Goal: Information Seeking & Learning: Learn about a topic

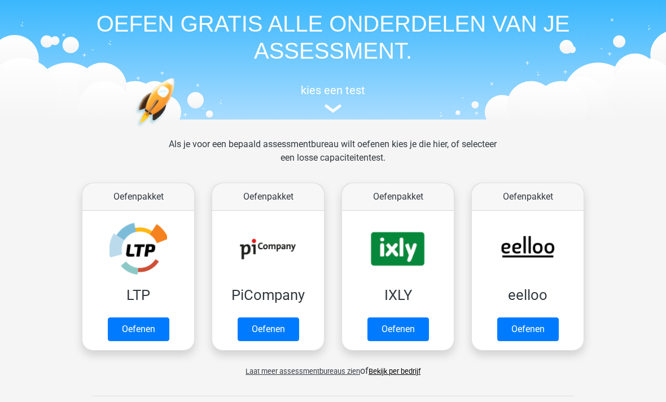
scroll to position [43, 0]
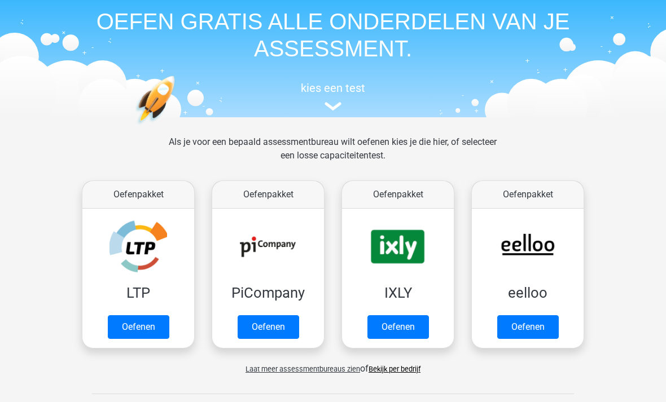
click at [534, 322] on link "Oefenen" at bounding box center [527, 328] width 61 height 24
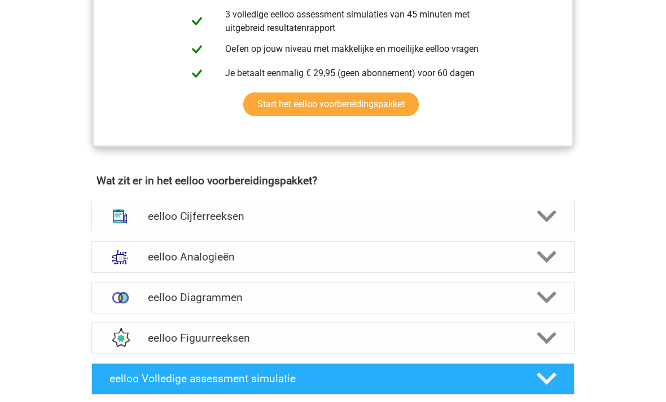
scroll to position [553, 0]
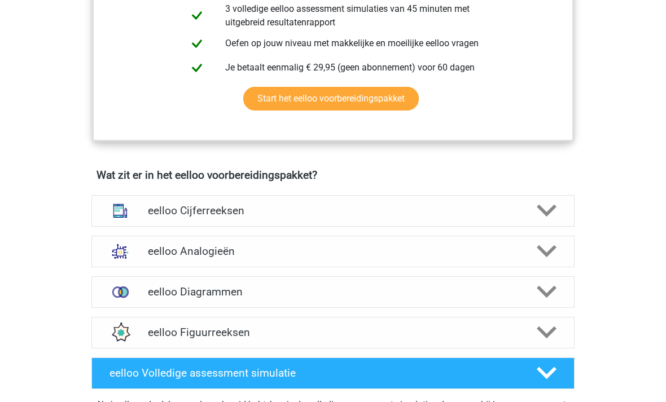
click at [549, 335] on icon at bounding box center [546, 333] width 20 height 20
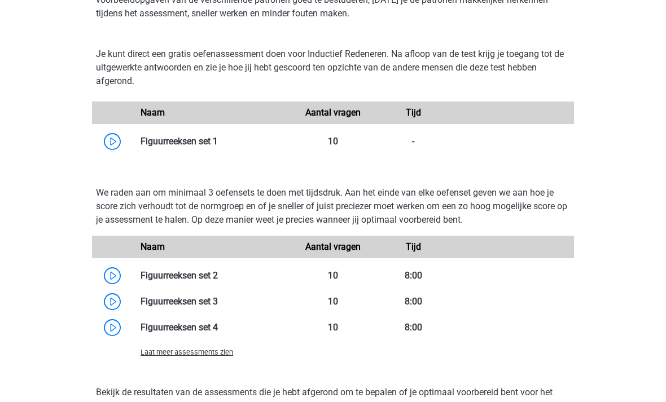
scroll to position [933, 0]
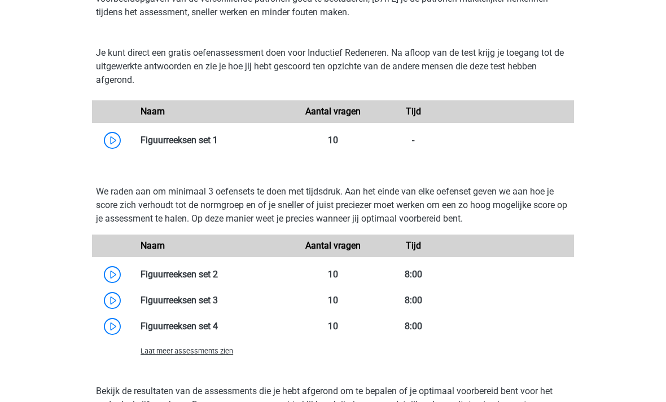
click at [218, 142] on link at bounding box center [218, 140] width 0 height 11
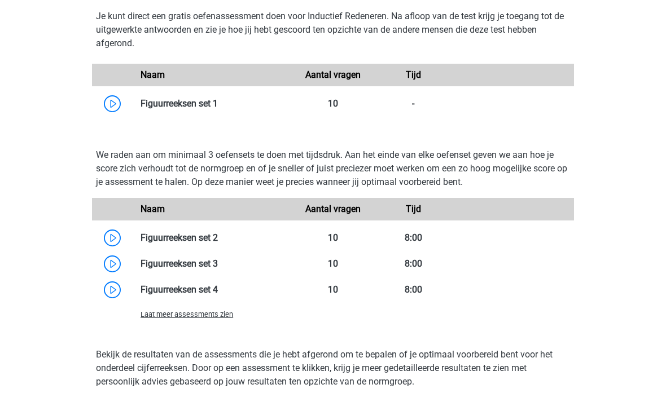
scroll to position [970, 0]
click at [218, 241] on link at bounding box center [218, 237] width 0 height 11
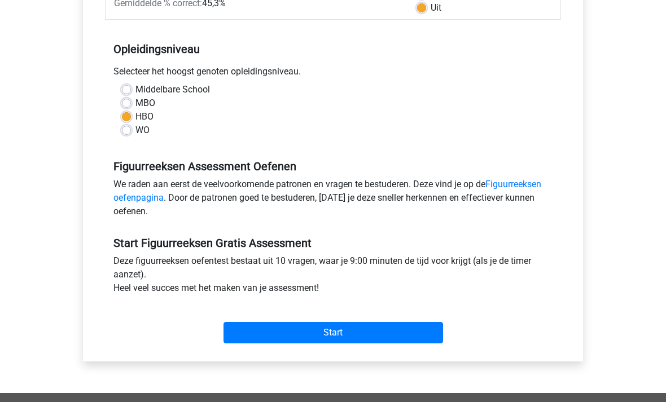
scroll to position [201, 0]
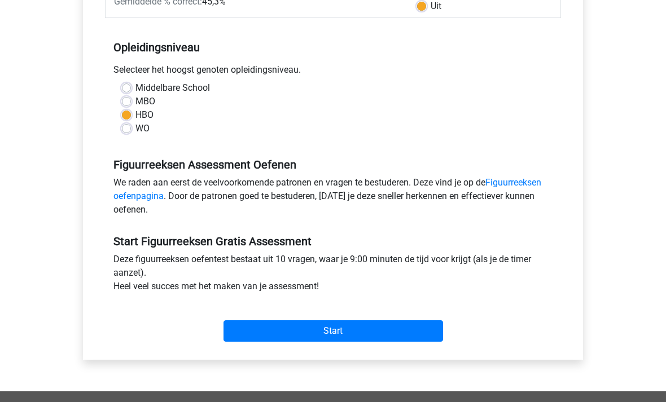
click at [385, 332] on input "Start" at bounding box center [332, 331] width 219 height 21
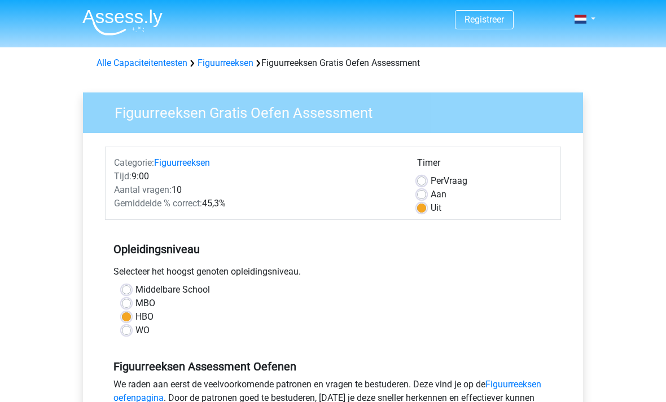
scroll to position [237, 0]
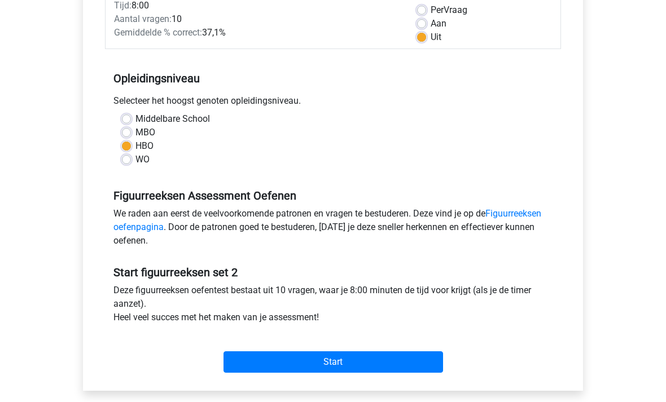
scroll to position [179, 0]
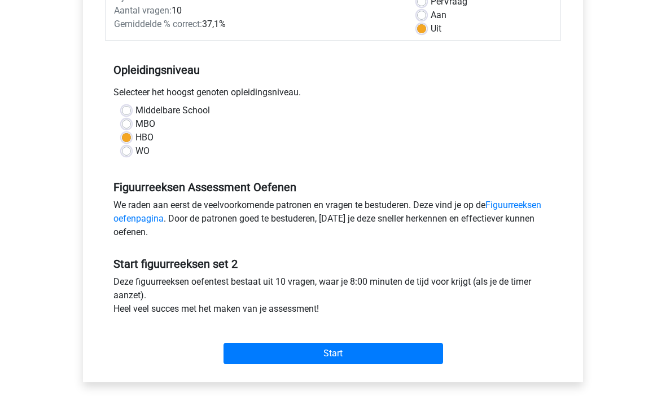
click at [386, 362] on input "Start" at bounding box center [332, 353] width 219 height 21
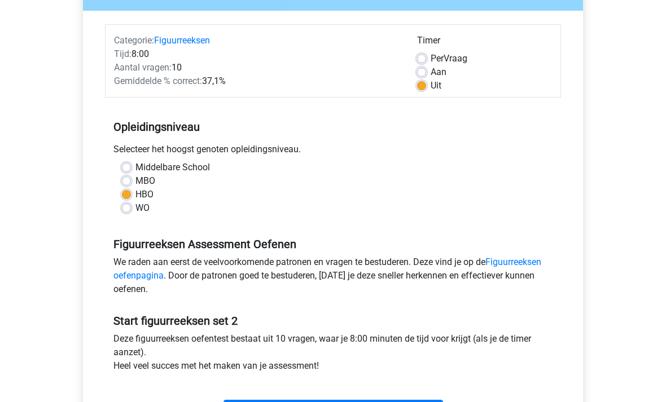
scroll to position [135, 0]
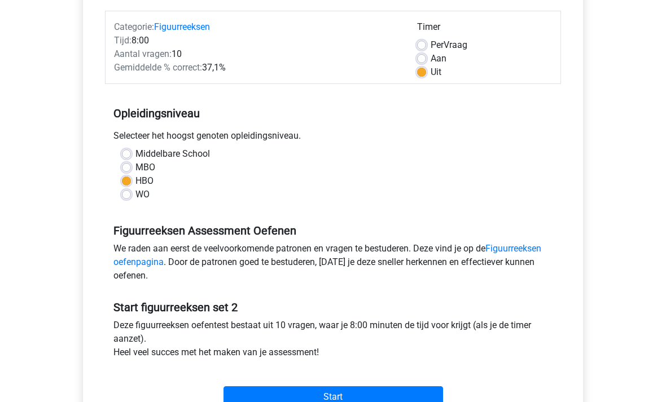
click at [340, 395] on input "Start" at bounding box center [332, 397] width 219 height 21
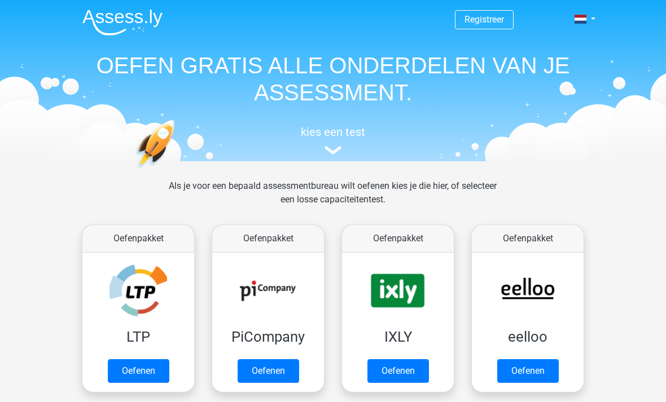
click at [533, 369] on link "Oefenen" at bounding box center [527, 371] width 61 height 24
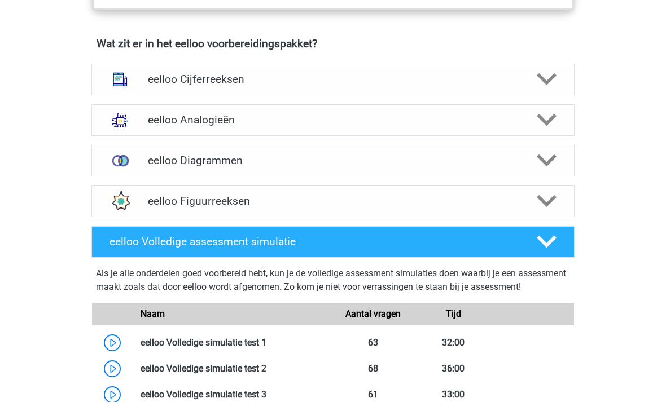
click at [548, 208] on polygon at bounding box center [546, 202] width 20 height 12
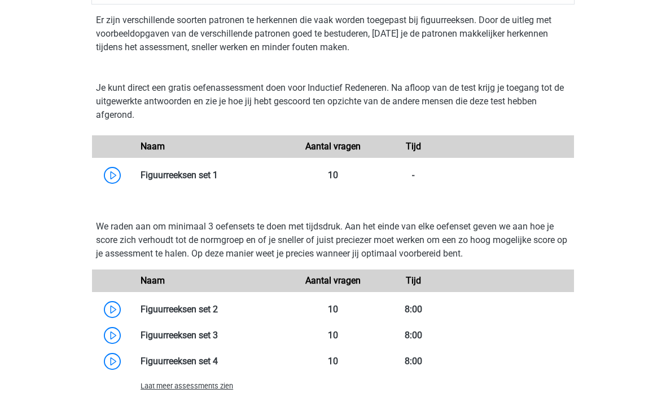
scroll to position [938, 0]
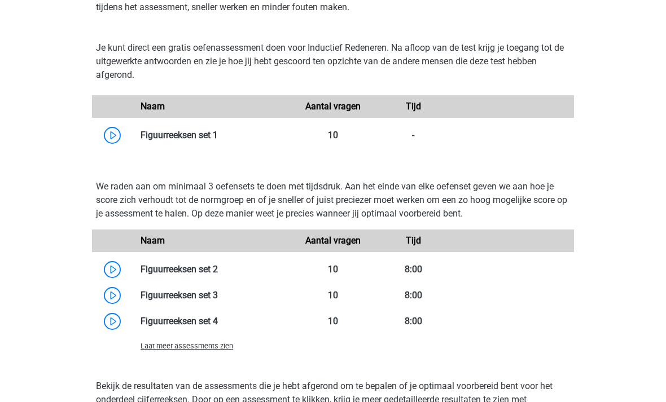
click at [218, 301] on link at bounding box center [218, 295] width 0 height 11
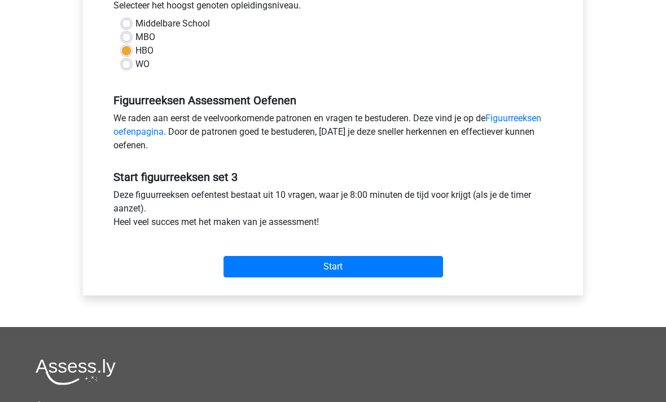
scroll to position [268, 0]
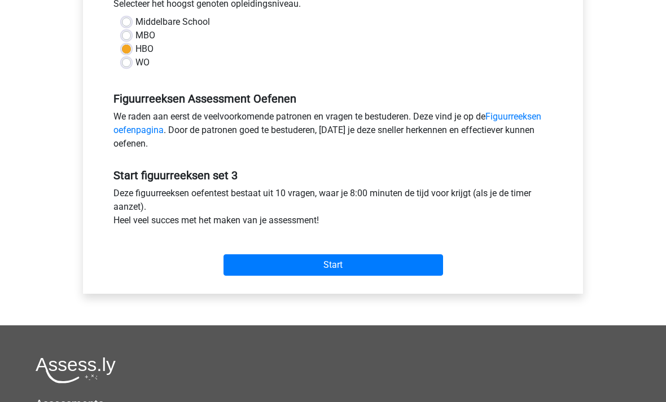
click at [355, 263] on input "Start" at bounding box center [332, 264] width 219 height 21
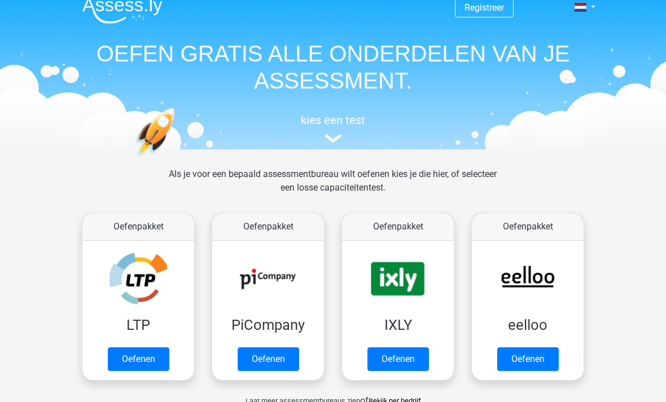
scroll to position [17, 0]
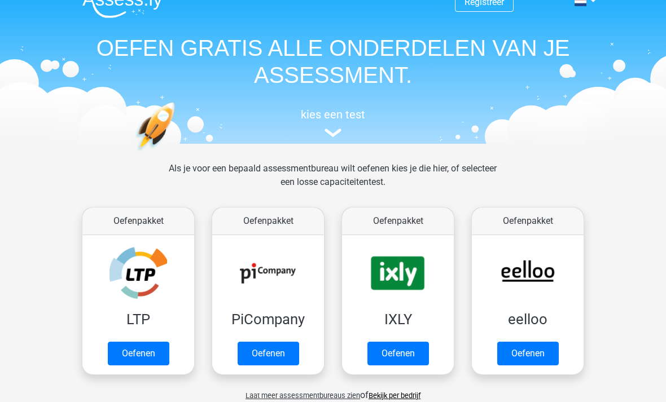
click at [530, 351] on link "Oefenen" at bounding box center [527, 354] width 61 height 24
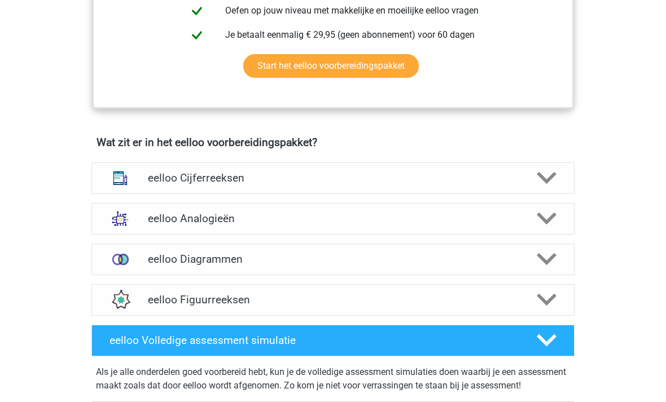
scroll to position [588, 0]
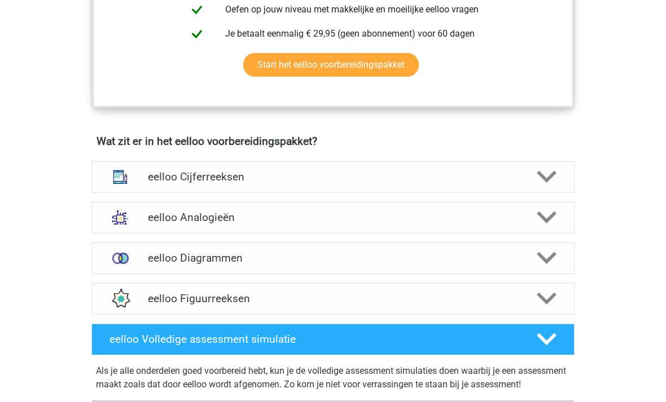
click at [549, 297] on icon at bounding box center [546, 299] width 20 height 20
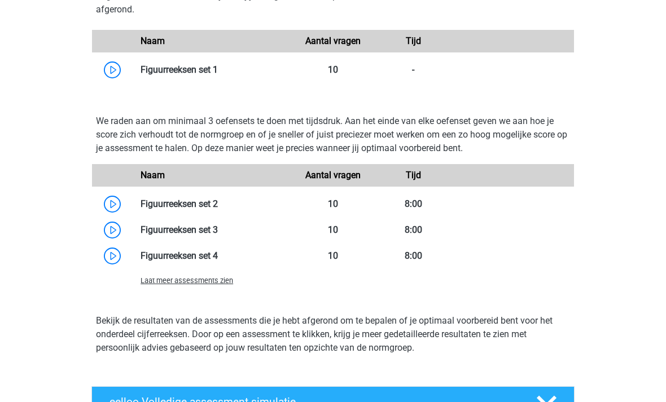
scroll to position [1004, 0]
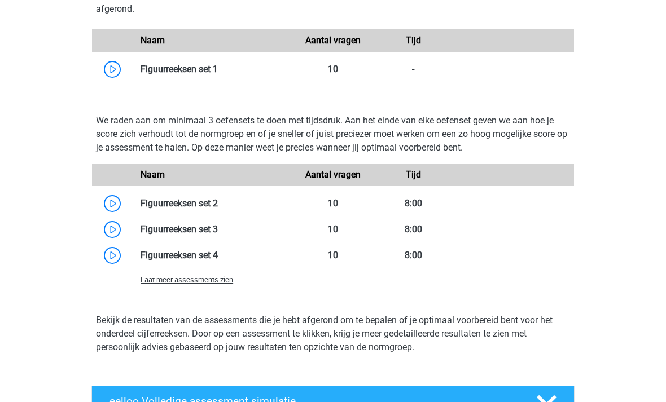
click at [218, 261] on link at bounding box center [218, 255] width 0 height 11
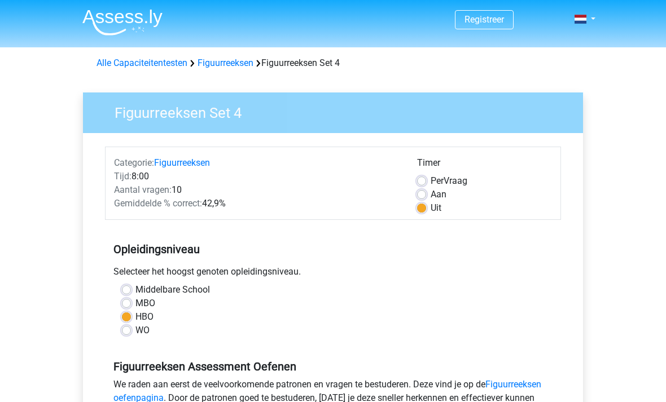
click at [514, 332] on div "WO" at bounding box center [333, 331] width 422 height 14
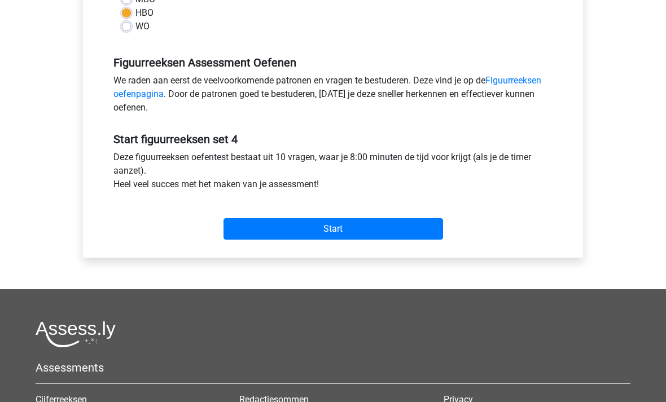
scroll to position [296, 0]
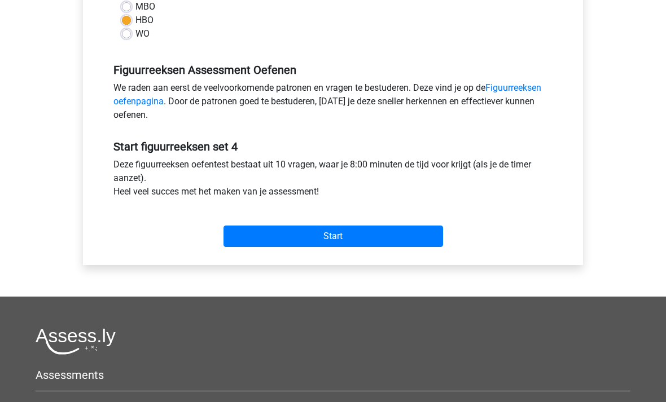
click at [366, 233] on input "Start" at bounding box center [332, 236] width 219 height 21
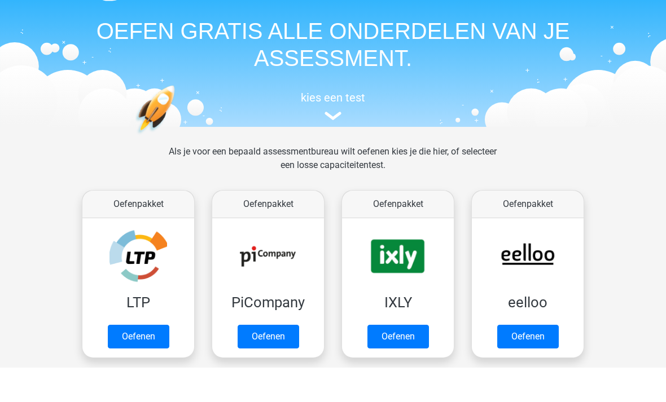
scroll to position [34, 0]
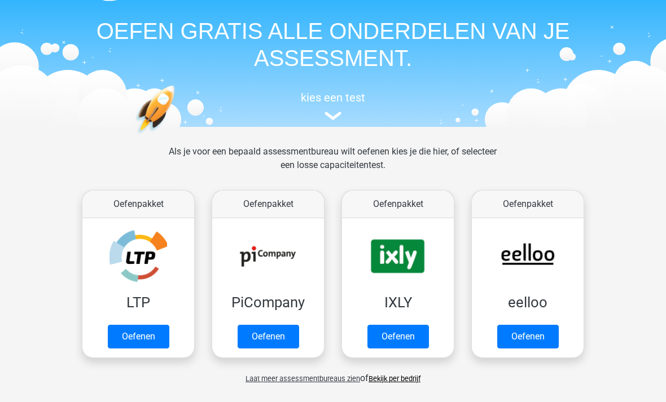
click at [146, 325] on link "Oefenen" at bounding box center [138, 337] width 61 height 24
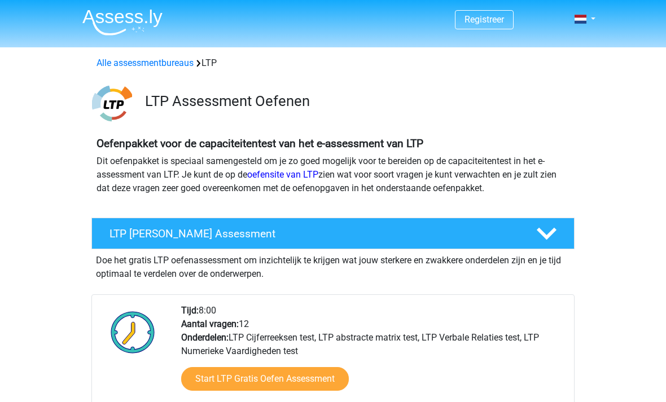
click at [121, 28] on img at bounding box center [122, 22] width 80 height 27
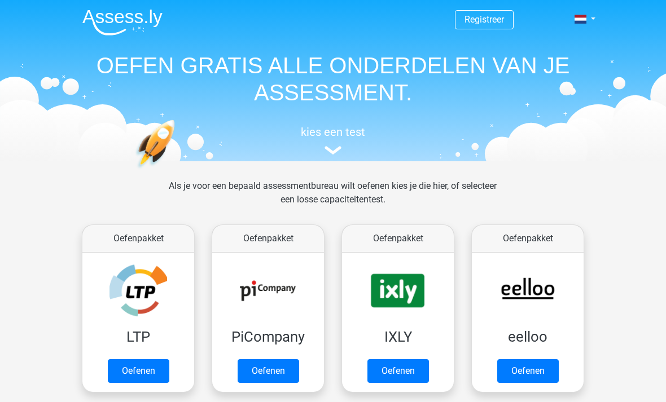
click at [276, 367] on link "Oefenen" at bounding box center [267, 371] width 61 height 24
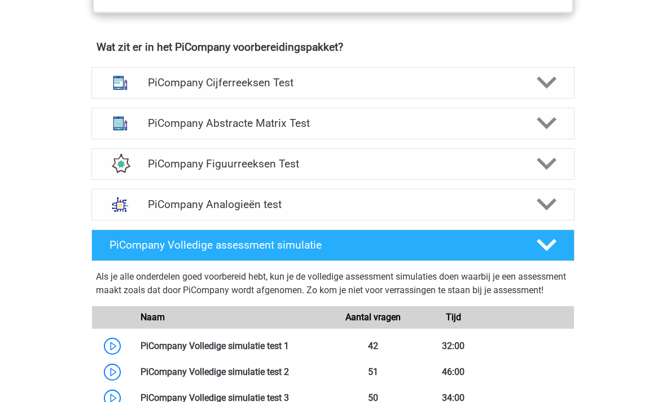
scroll to position [712, 0]
click at [549, 169] on icon at bounding box center [546, 164] width 20 height 20
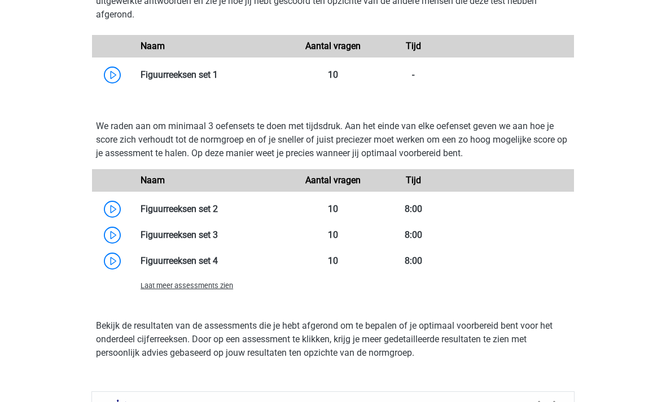
scroll to position [988, 0]
click at [218, 214] on link at bounding box center [218, 209] width 0 height 11
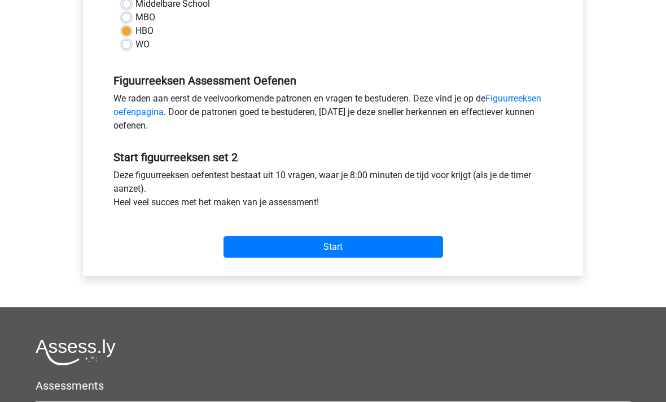
scroll to position [285, 0]
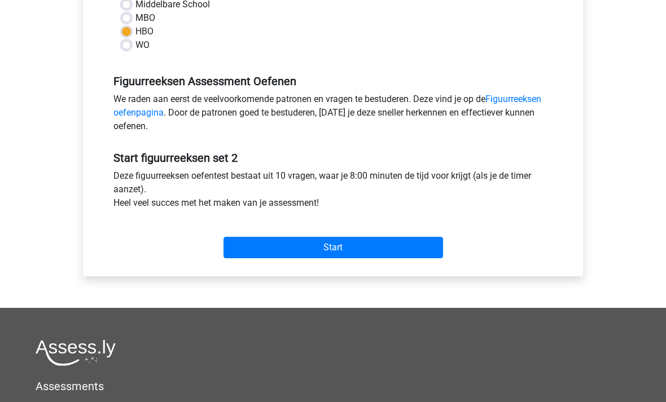
click at [366, 249] on input "Start" at bounding box center [332, 247] width 219 height 21
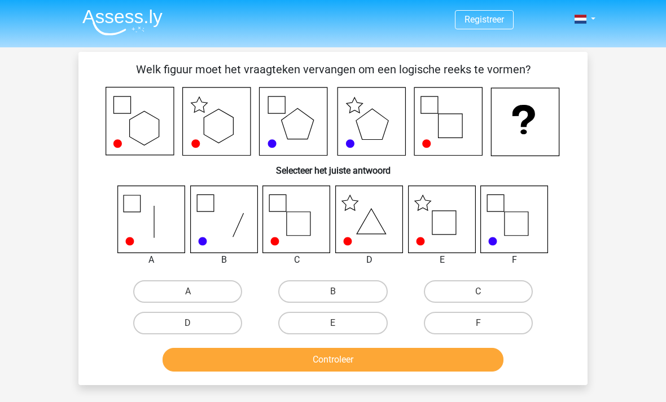
click at [333, 323] on label "E" at bounding box center [332, 323] width 109 height 23
click at [333, 323] on input "E" at bounding box center [336, 326] width 7 height 7
radio input "true"
click at [345, 360] on button "Controleer" at bounding box center [332, 360] width 341 height 24
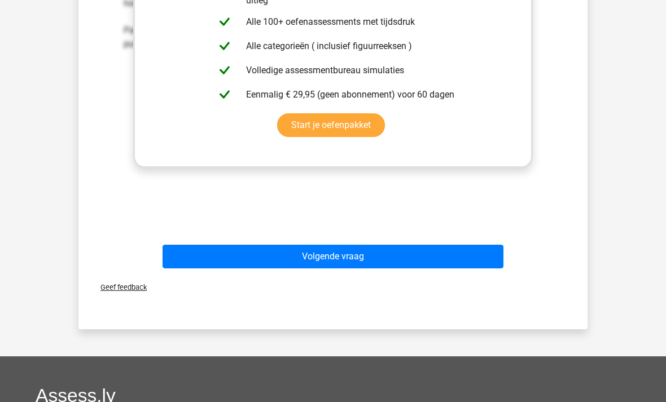
scroll to position [467, 0]
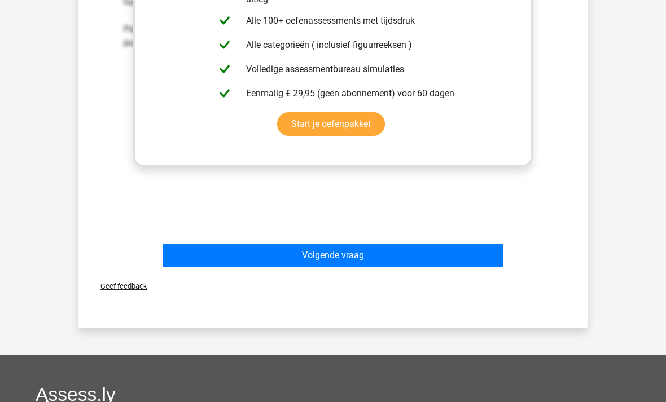
click at [323, 256] on button "Volgende vraag" at bounding box center [332, 256] width 341 height 24
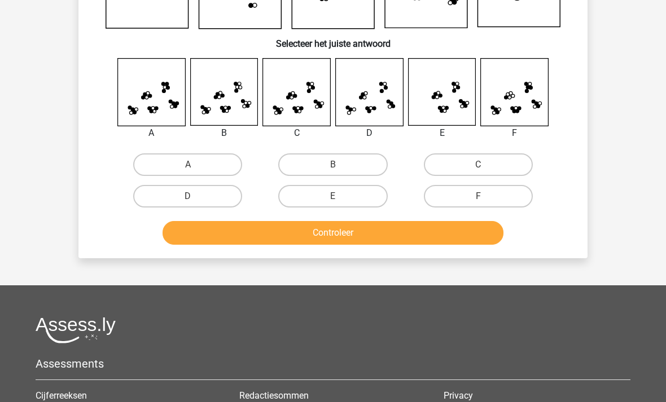
scroll to position [52, 0]
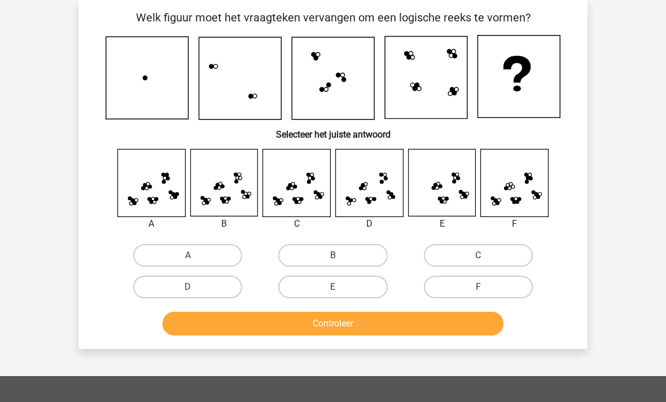
click at [486, 250] on label "C" at bounding box center [478, 255] width 109 height 23
click at [485, 256] on input "C" at bounding box center [481, 259] width 7 height 7
radio input "true"
click at [98, 261] on div "A B C D" at bounding box center [332, 226] width 473 height 154
click at [342, 331] on button "Controleer" at bounding box center [332, 324] width 341 height 24
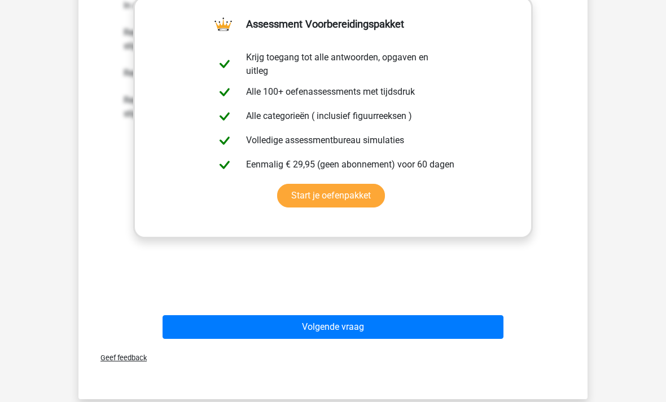
click at [342, 328] on button "Volgende vraag" at bounding box center [332, 327] width 341 height 24
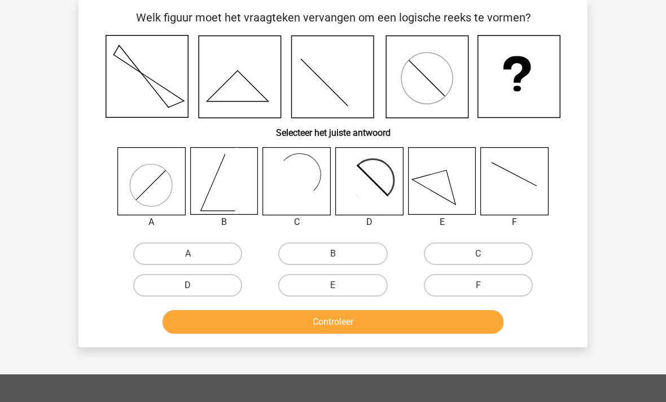
click at [195, 279] on label "D" at bounding box center [187, 285] width 109 height 23
click at [195, 285] on input "D" at bounding box center [191, 288] width 7 height 7
radio input "true"
click at [339, 318] on button "Controleer" at bounding box center [332, 322] width 341 height 24
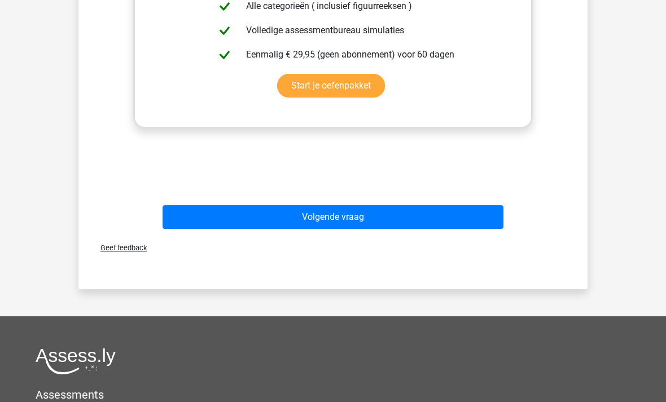
scroll to position [511, 0]
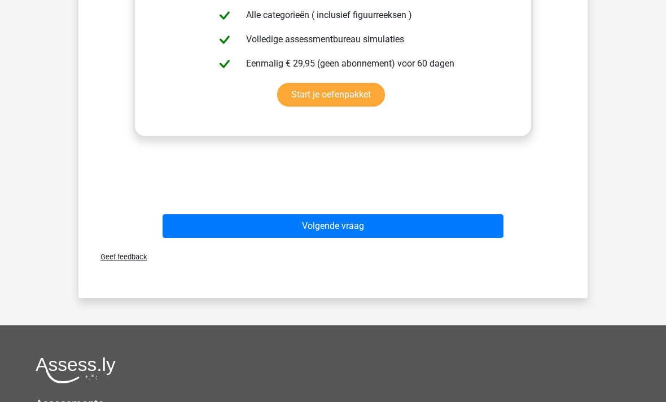
click at [340, 225] on button "Volgende vraag" at bounding box center [332, 226] width 341 height 24
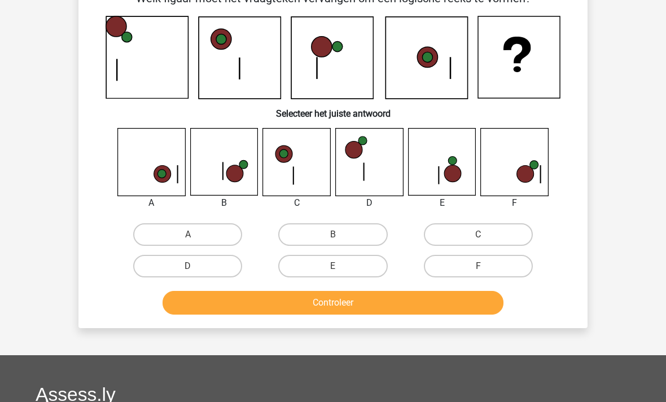
scroll to position [52, 0]
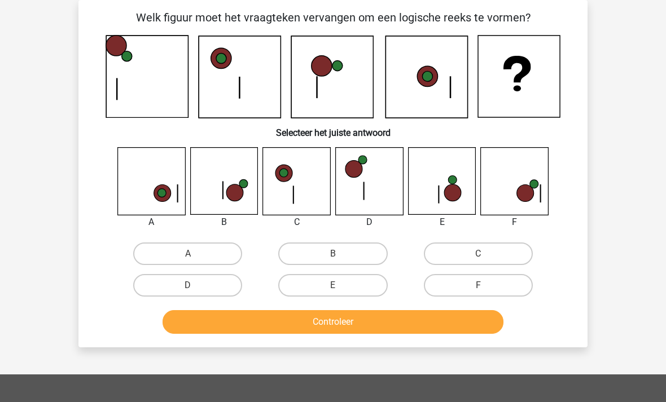
click at [339, 248] on label "B" at bounding box center [332, 254] width 109 height 23
click at [339, 254] on input "B" at bounding box center [336, 257] width 7 height 7
radio input "true"
click at [335, 322] on button "Controleer" at bounding box center [332, 322] width 341 height 24
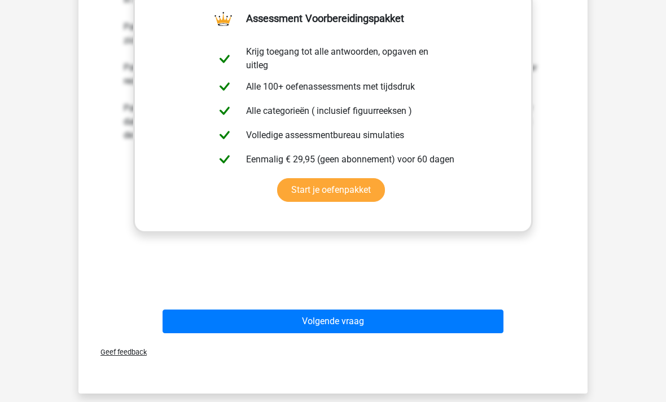
click at [355, 326] on button "Volgende vraag" at bounding box center [332, 322] width 341 height 24
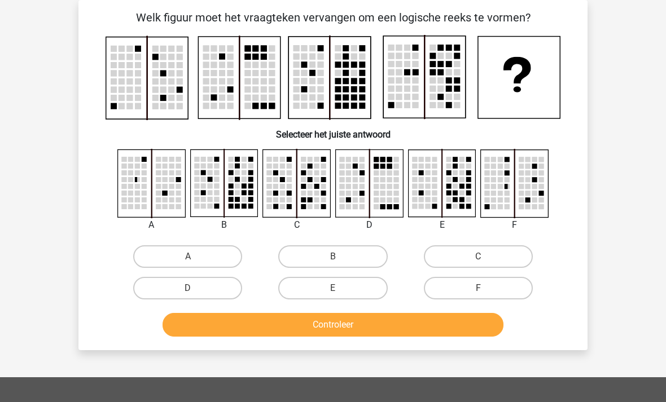
click at [127, 227] on div "A" at bounding box center [151, 225] width 85 height 14
click at [479, 135] on h6 "Selecteer het juiste antwoord" at bounding box center [332, 130] width 473 height 20
click at [482, 247] on label "C" at bounding box center [478, 256] width 109 height 23
click at [482, 257] on input "C" at bounding box center [481, 260] width 7 height 7
radio input "true"
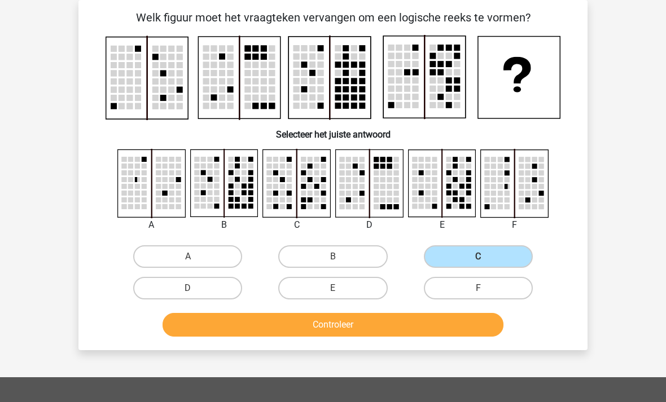
click at [346, 335] on button "Controleer" at bounding box center [332, 325] width 341 height 24
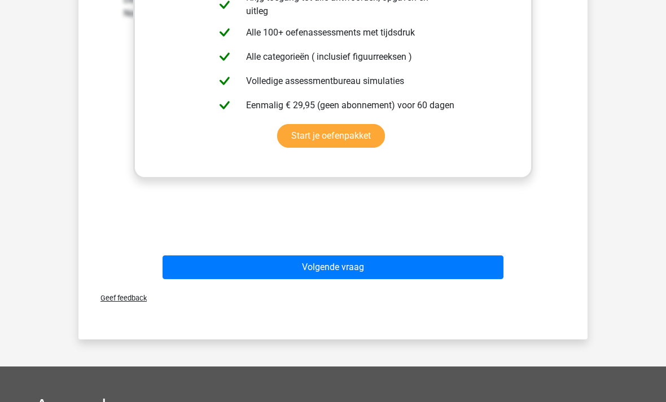
scroll to position [473, 0]
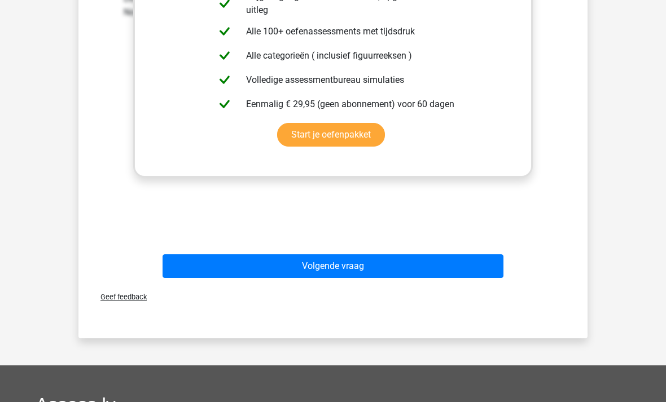
click at [324, 265] on button "Volgende vraag" at bounding box center [332, 267] width 341 height 24
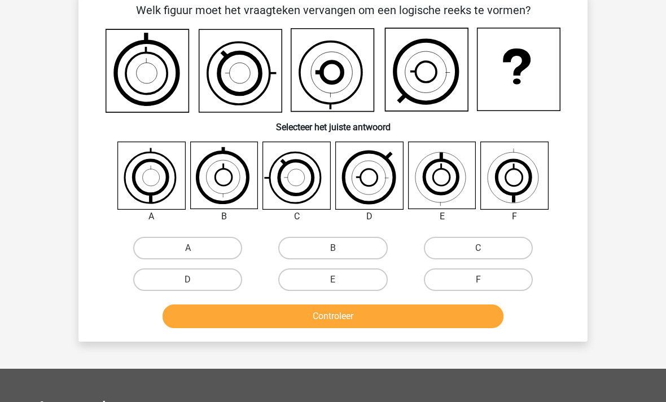
scroll to position [52, 0]
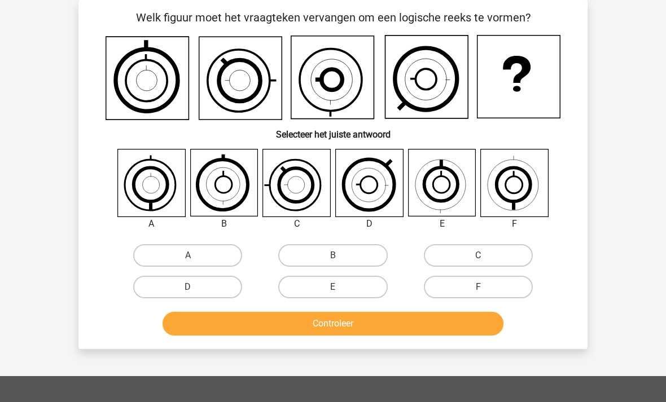
click at [204, 248] on label "A" at bounding box center [187, 255] width 109 height 23
click at [195, 256] on input "A" at bounding box center [191, 259] width 7 height 7
radio input "true"
click at [341, 335] on button "Controleer" at bounding box center [332, 324] width 341 height 24
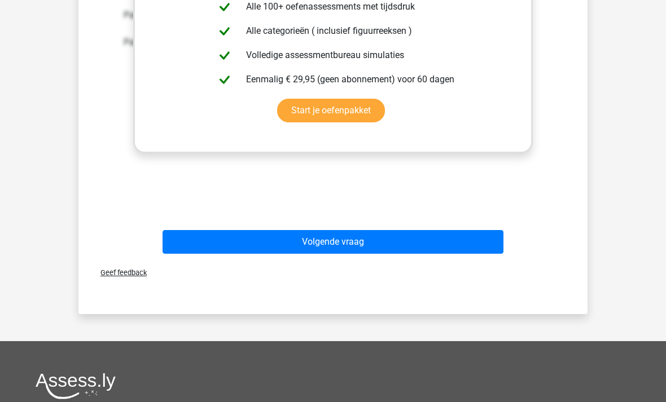
click at [350, 237] on button "Volgende vraag" at bounding box center [332, 243] width 341 height 24
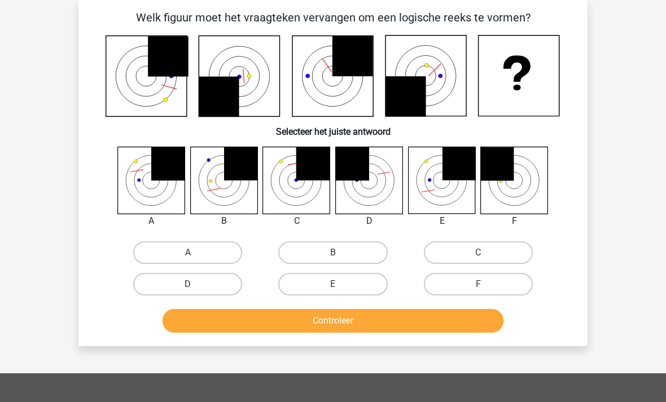
click at [547, 39] on icon at bounding box center [519, 76] width 81 height 81
click at [177, 82] on icon at bounding box center [146, 76] width 81 height 81
click at [128, 82] on icon at bounding box center [146, 76] width 81 height 81
click at [311, 91] on icon at bounding box center [333, 76] width 81 height 81
click at [327, 72] on icon at bounding box center [333, 76] width 81 height 81
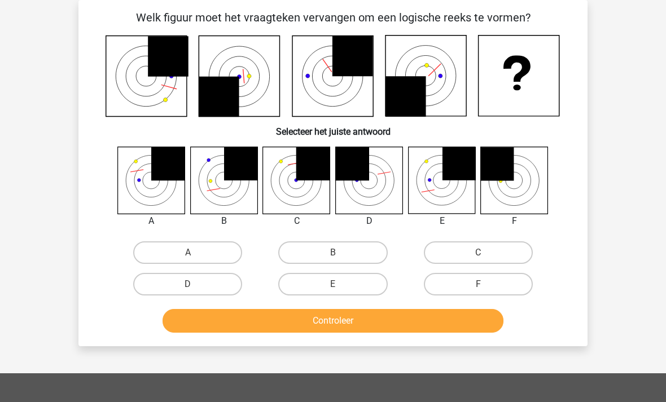
click at [361, 75] on icon at bounding box center [353, 56] width 41 height 41
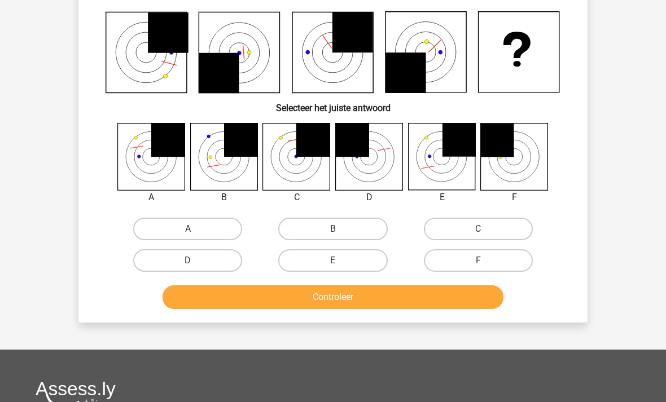
scroll to position [62, 0]
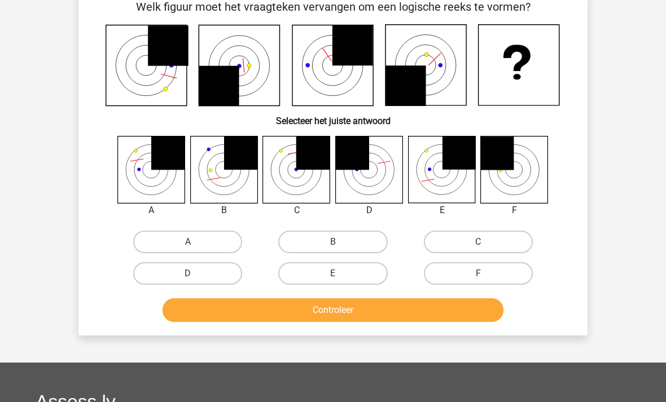
click at [178, 231] on label "A" at bounding box center [187, 242] width 109 height 23
click at [188, 243] on input "A" at bounding box center [191, 246] width 7 height 7
radio input "true"
click at [324, 308] on button "Controleer" at bounding box center [332, 310] width 341 height 24
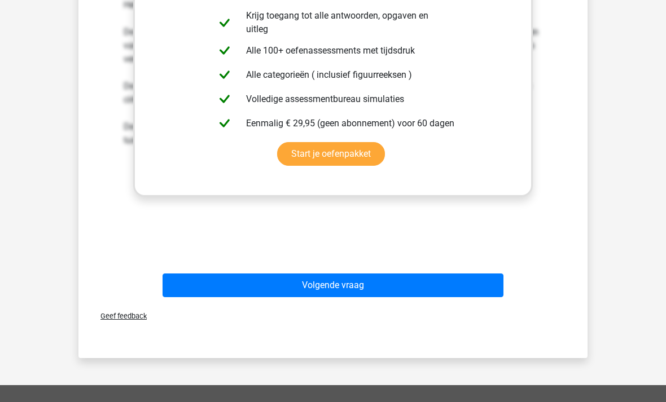
click at [338, 277] on button "Volgende vraag" at bounding box center [332, 286] width 341 height 24
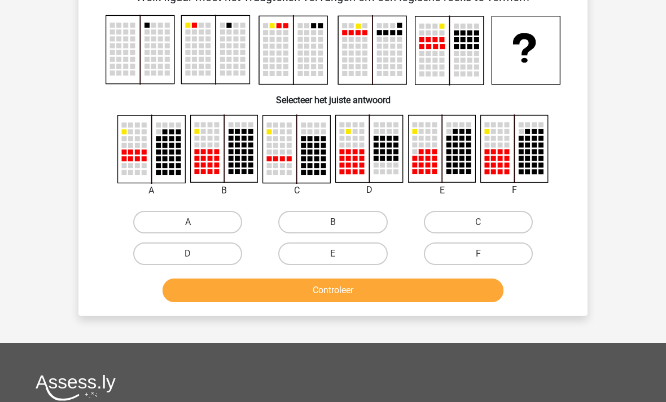
scroll to position [52, 0]
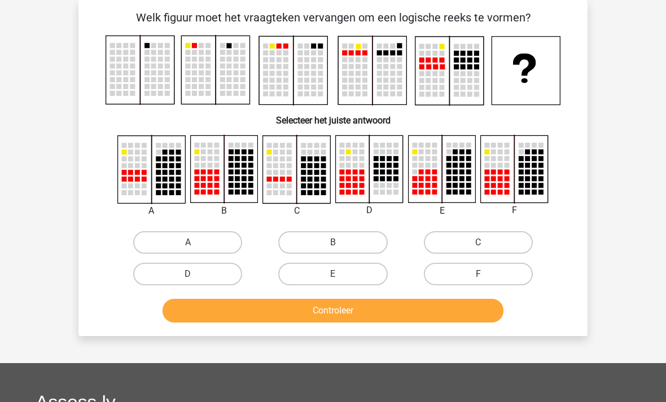
click at [497, 275] on label "F" at bounding box center [478, 274] width 109 height 23
click at [485, 275] on input "F" at bounding box center [481, 277] width 7 height 7
radio input "true"
click at [368, 306] on button "Controleer" at bounding box center [332, 311] width 341 height 24
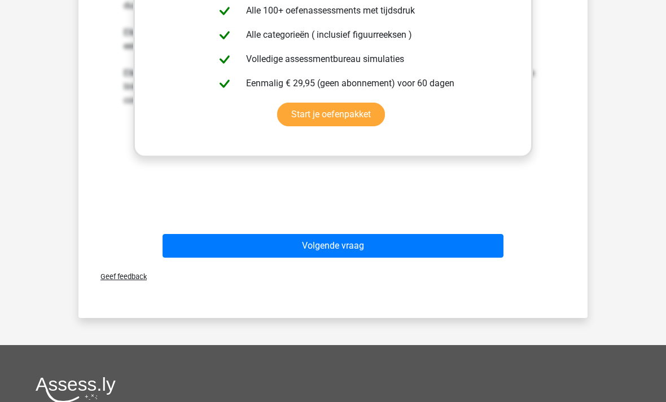
click at [338, 248] on button "Volgende vraag" at bounding box center [332, 246] width 341 height 24
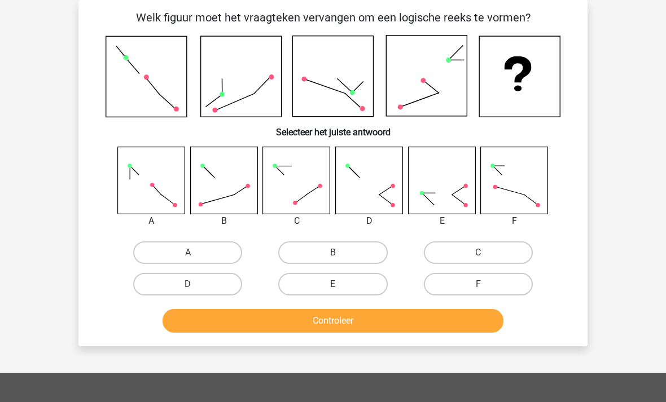
click at [476, 285] on label "F" at bounding box center [478, 284] width 109 height 23
click at [478, 285] on input "F" at bounding box center [481, 287] width 7 height 7
radio input "true"
click at [376, 325] on button "Controleer" at bounding box center [332, 321] width 341 height 24
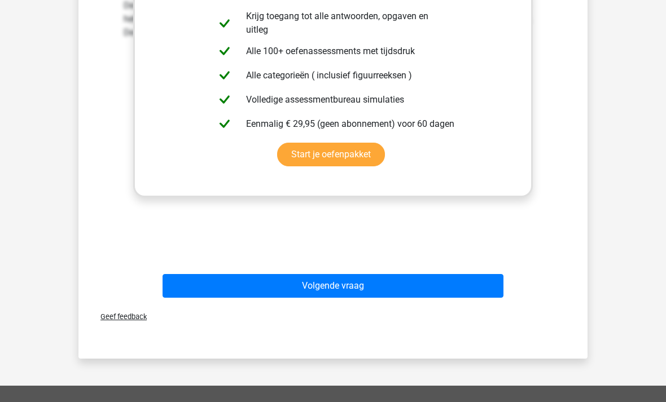
scroll to position [450, 0]
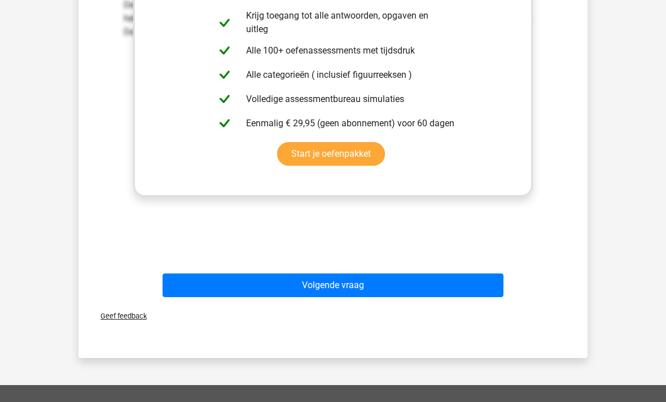
click at [331, 284] on button "Volgende vraag" at bounding box center [332, 286] width 341 height 24
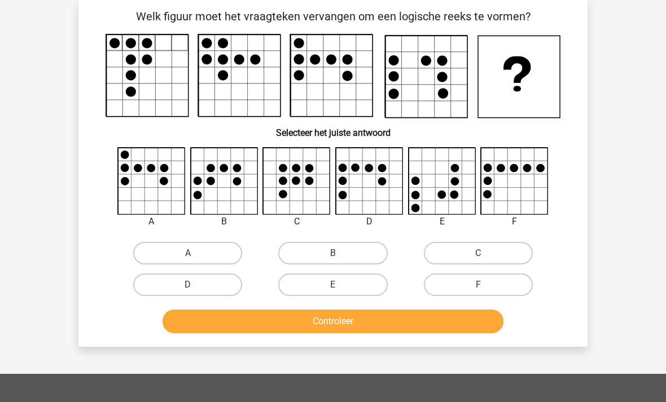
scroll to position [52, 0]
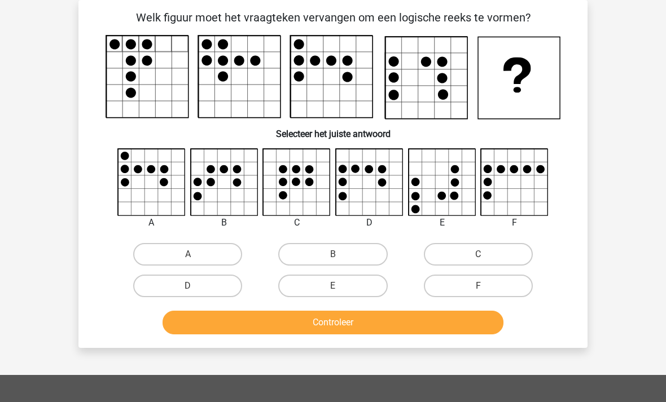
click at [187, 282] on label "D" at bounding box center [187, 286] width 109 height 23
click at [188, 286] on input "D" at bounding box center [191, 289] width 7 height 7
radio input "true"
click at [296, 331] on button "Controleer" at bounding box center [332, 323] width 341 height 24
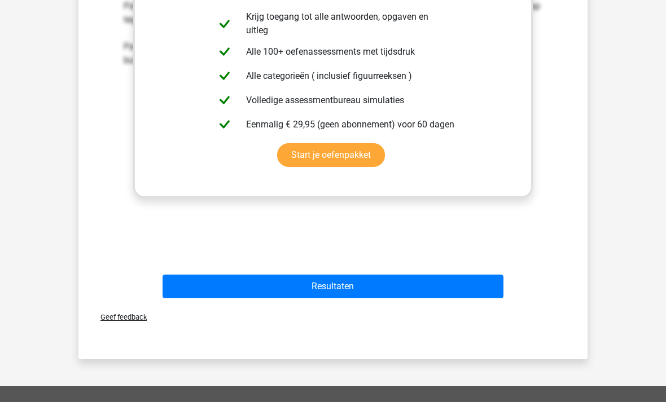
scroll to position [457, 0]
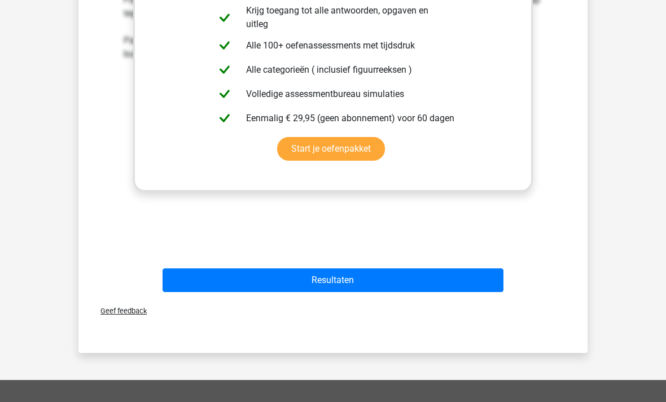
click at [334, 279] on button "Resultaten" at bounding box center [332, 281] width 341 height 24
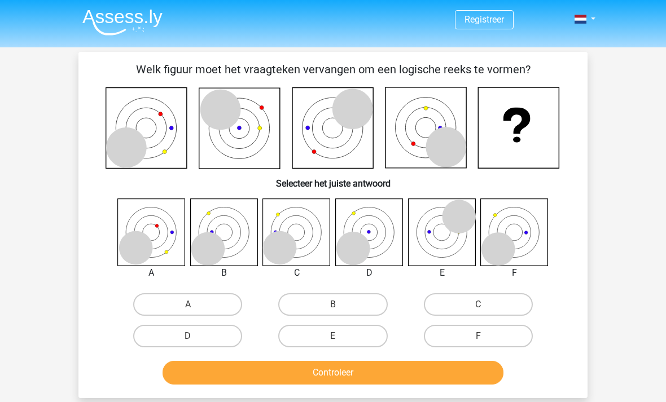
click at [377, 156] on icon at bounding box center [332, 128] width 455 height 82
click at [419, 151] on icon at bounding box center [426, 127] width 81 height 81
click at [342, 298] on label "B" at bounding box center [332, 304] width 109 height 23
click at [340, 305] on input "B" at bounding box center [336, 308] width 7 height 7
radio input "true"
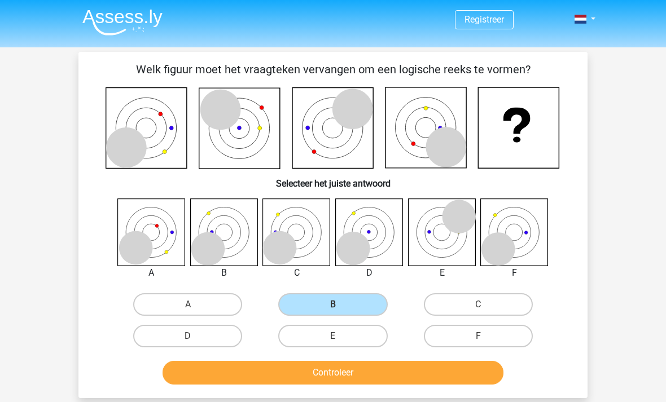
click at [340, 369] on button "Controleer" at bounding box center [332, 373] width 341 height 24
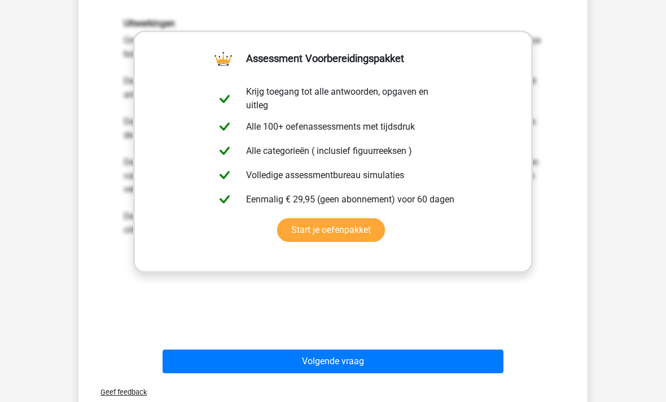
click at [324, 363] on button "Volgende vraag" at bounding box center [332, 362] width 341 height 24
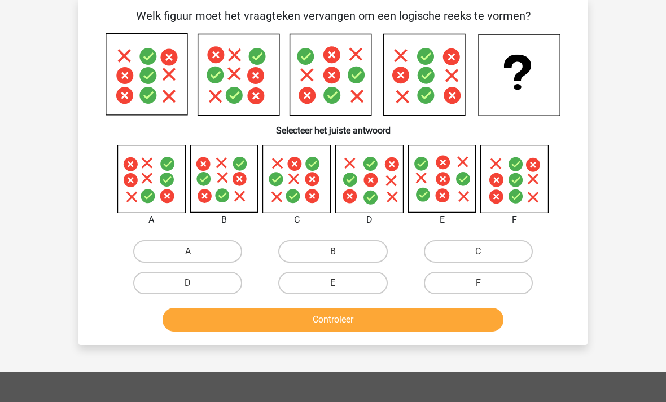
scroll to position [52, 0]
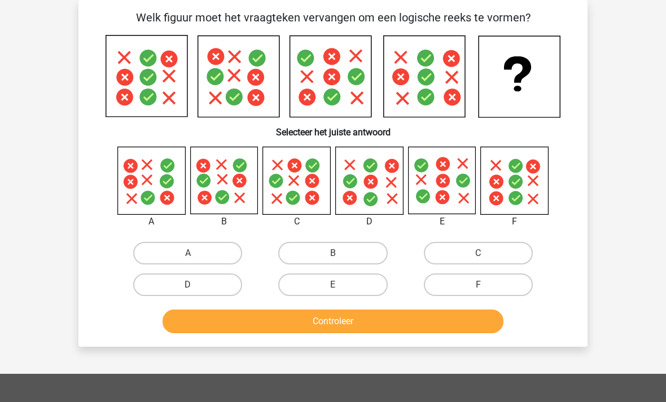
click at [340, 256] on input "B" at bounding box center [336, 256] width 7 height 7
radio input "true"
click at [349, 325] on button "Controleer" at bounding box center [332, 322] width 341 height 24
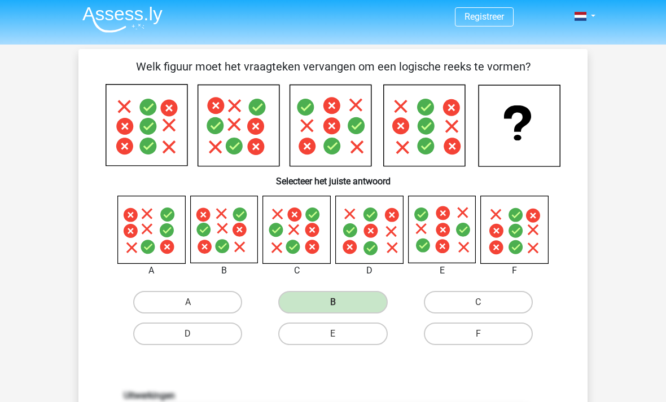
scroll to position [0, 0]
